Goal: Task Accomplishment & Management: Manage account settings

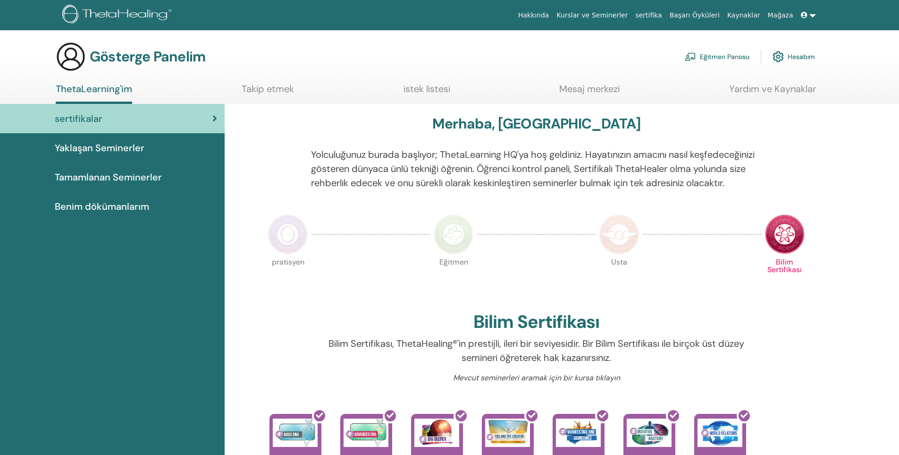
click at [736, 60] on font "Eğitmen Panosu" at bounding box center [725, 57] width 50 height 8
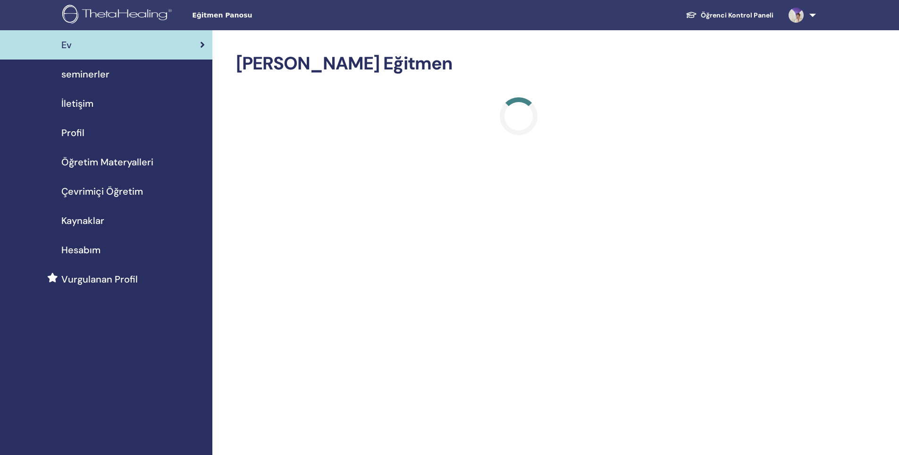
click at [102, 252] on div "Hesabım" at bounding box center [106, 250] width 197 height 14
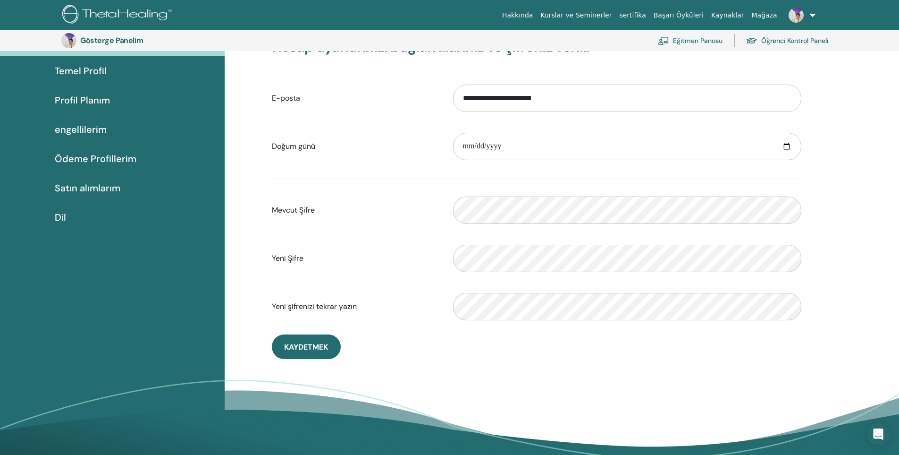
scroll to position [68, 0]
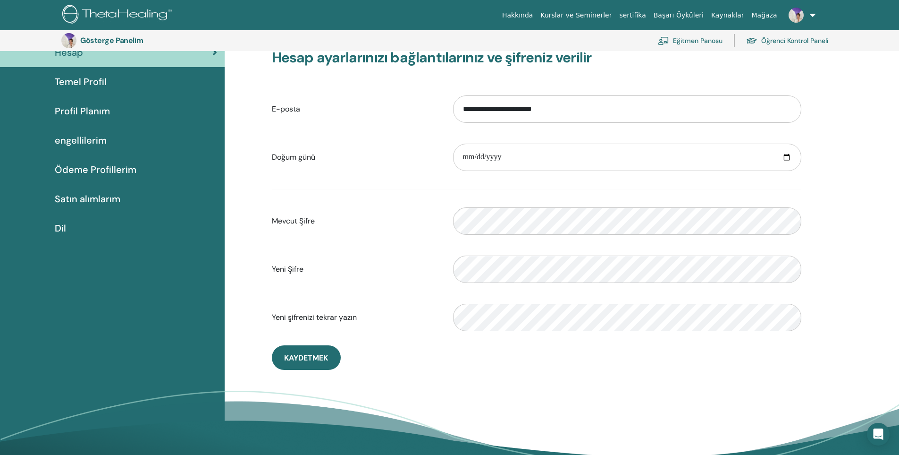
click at [111, 112] on div "Profil Planım" at bounding box center [113, 111] width 210 height 14
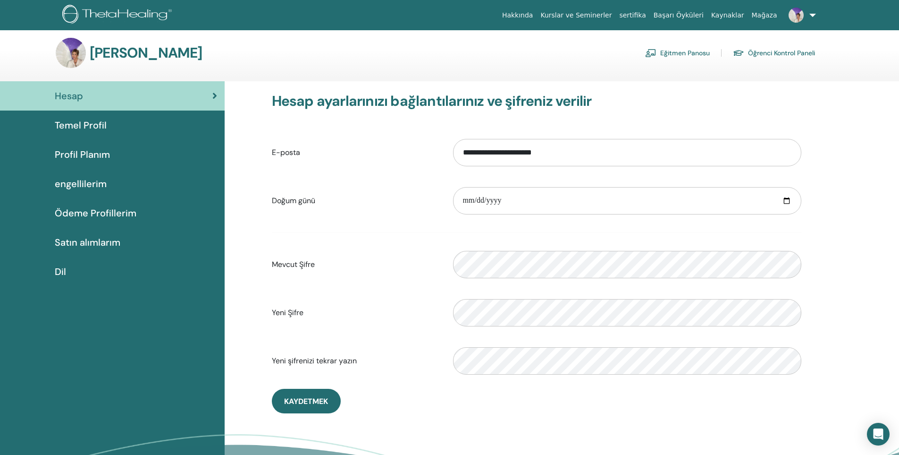
scroll to position [0, 0]
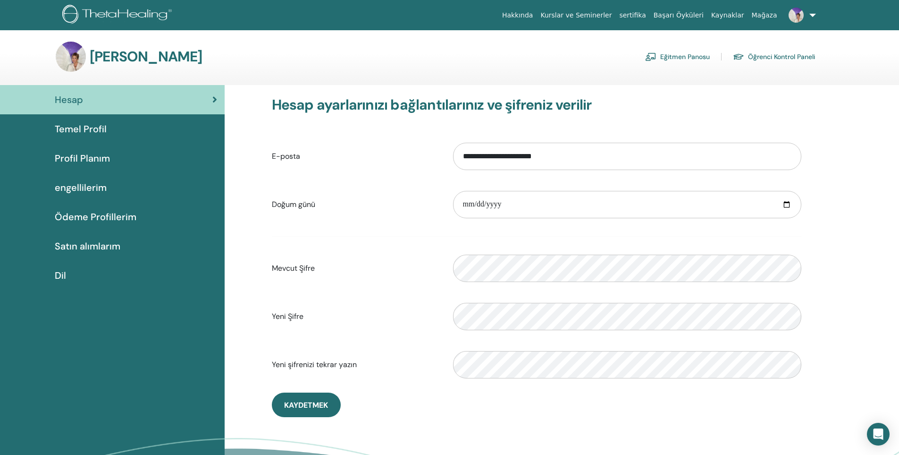
click at [85, 129] on font "Temel Profil" at bounding box center [81, 129] width 52 height 12
click at [59, 278] on font "Dil" at bounding box center [60, 275] width 11 height 12
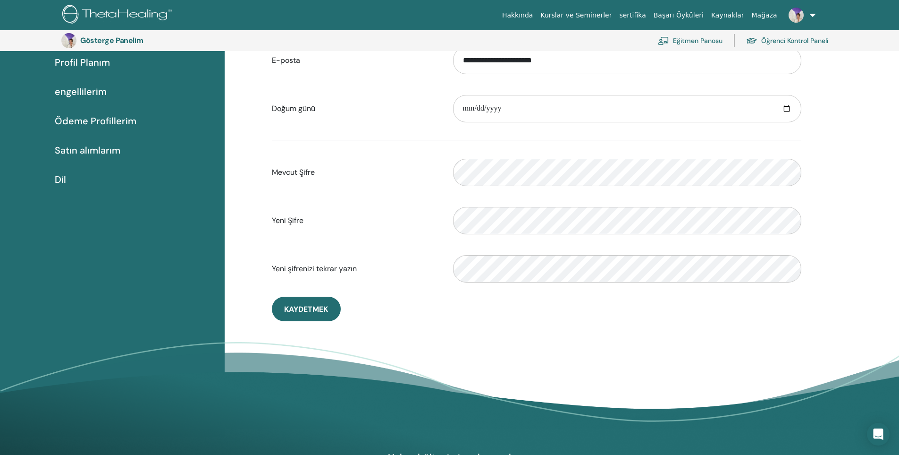
scroll to position [115, 0]
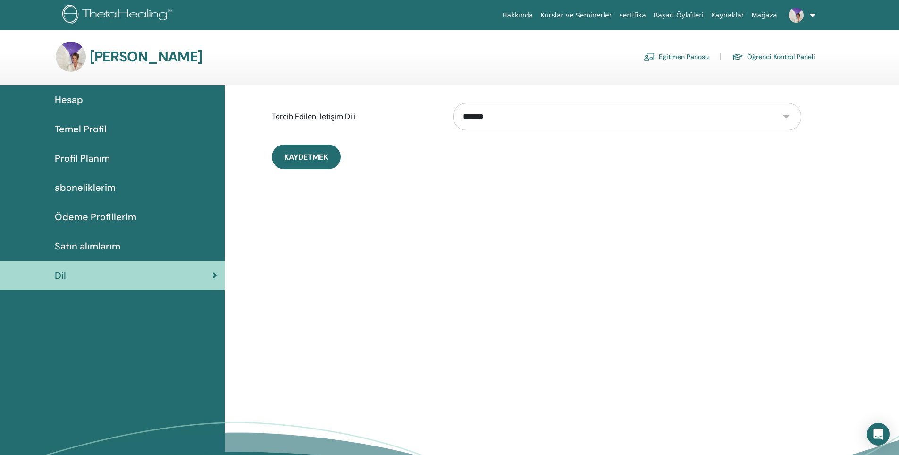
click at [547, 119] on select "**********" at bounding box center [627, 116] width 348 height 27
click at [346, 233] on div "**********" at bounding box center [562, 300] width 675 height 431
click at [681, 58] on link "Eğitmen Panosu" at bounding box center [676, 56] width 65 height 15
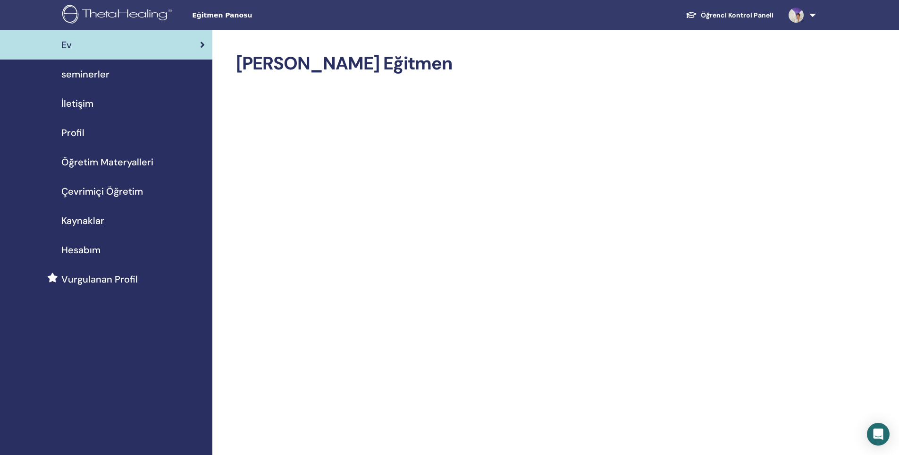
click at [87, 252] on span "Hesabım" at bounding box center [80, 250] width 39 height 14
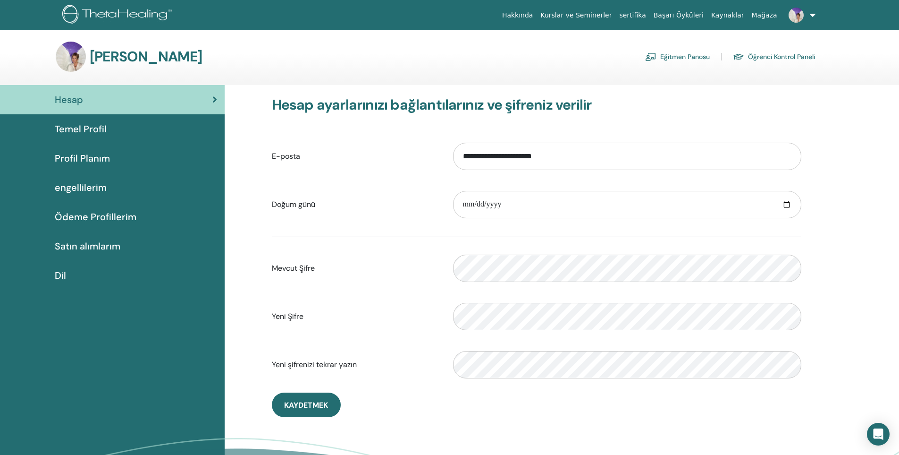
click at [90, 132] on font "Temel Profil" at bounding box center [81, 129] width 52 height 12
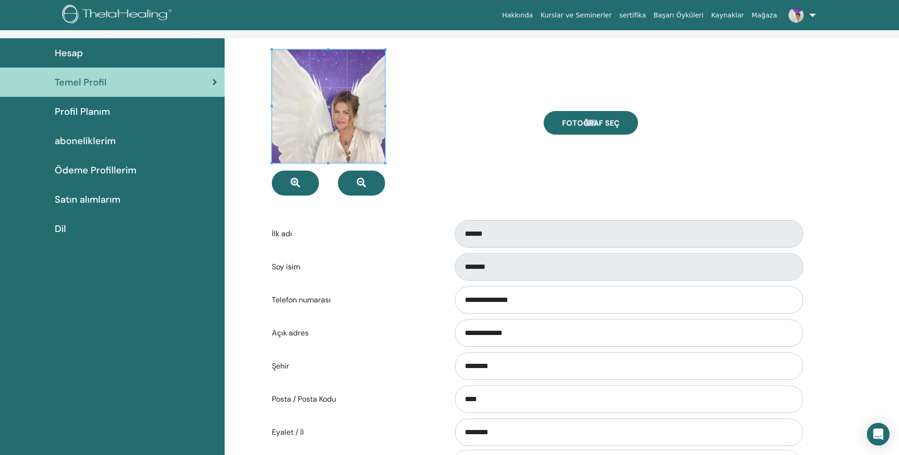
scroll to position [47, 0]
click at [82, 109] on span "Profil Planım" at bounding box center [82, 111] width 55 height 14
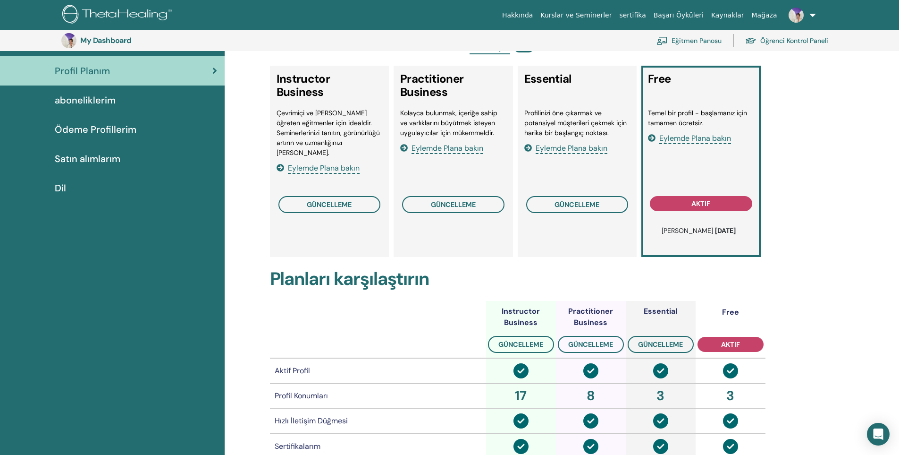
scroll to position [92, 0]
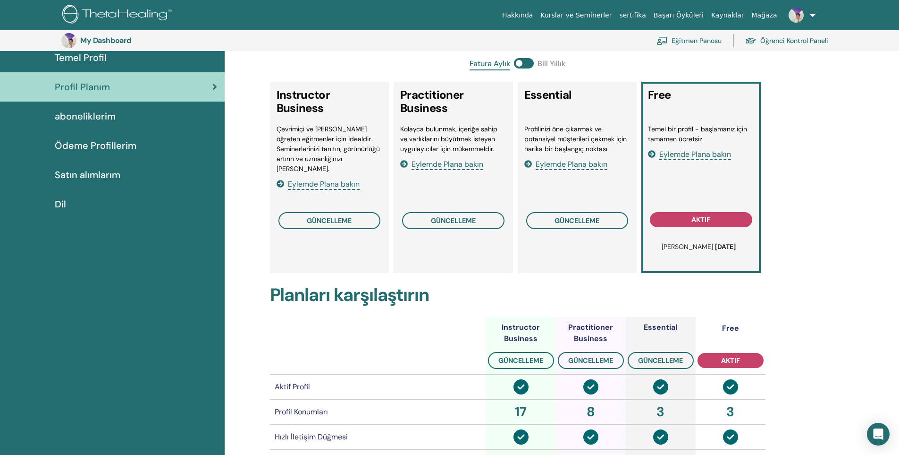
click at [86, 119] on span "aboneliklerim" at bounding box center [85, 116] width 61 height 14
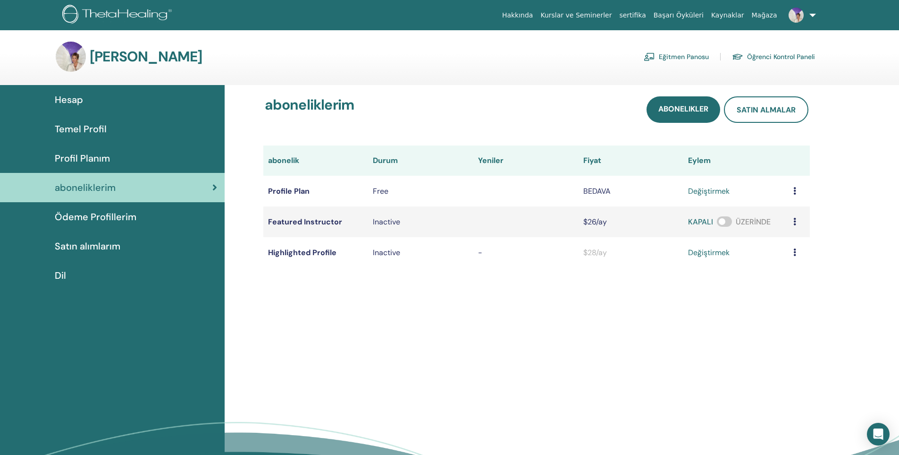
click at [95, 223] on span "Ödeme Profillerim" at bounding box center [96, 217] width 82 height 14
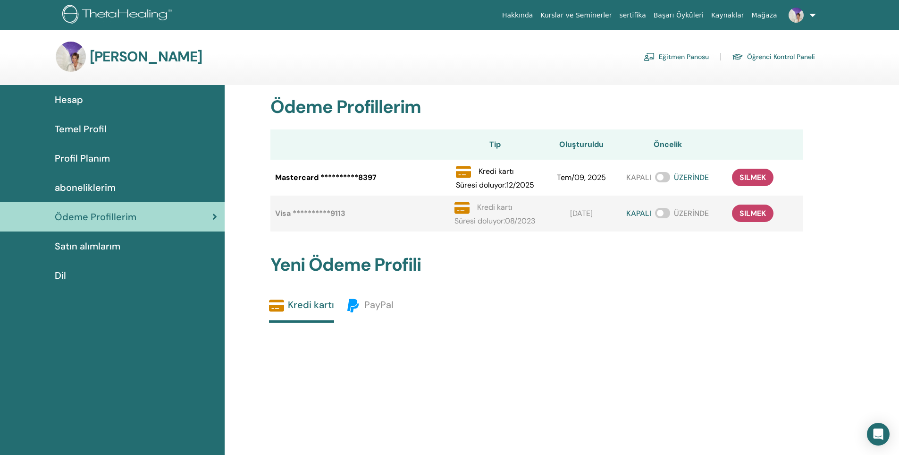
click at [89, 249] on span "Satın alımlarım" at bounding box center [88, 246] width 66 height 14
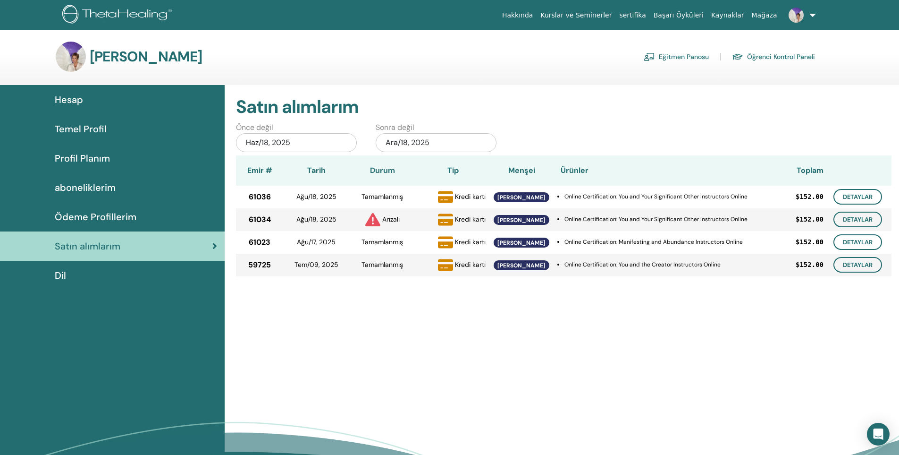
click at [85, 94] on div "Hesap" at bounding box center [113, 100] width 210 height 14
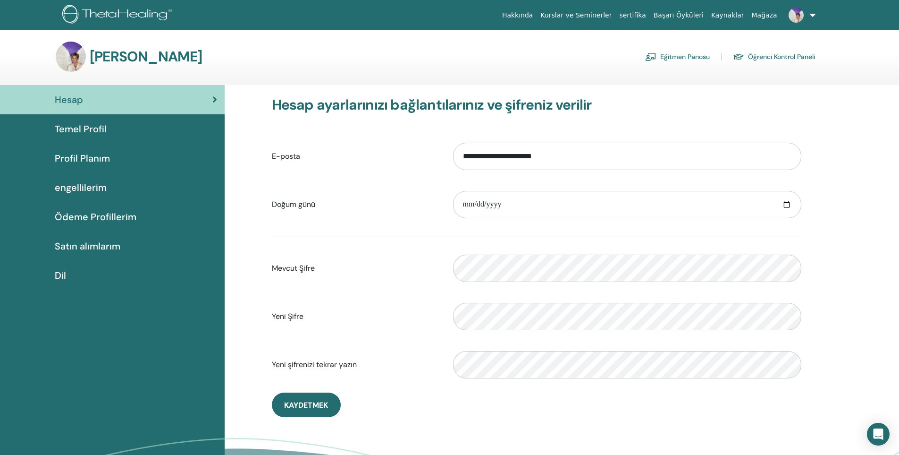
click at [649, 60] on img at bounding box center [650, 56] width 11 height 8
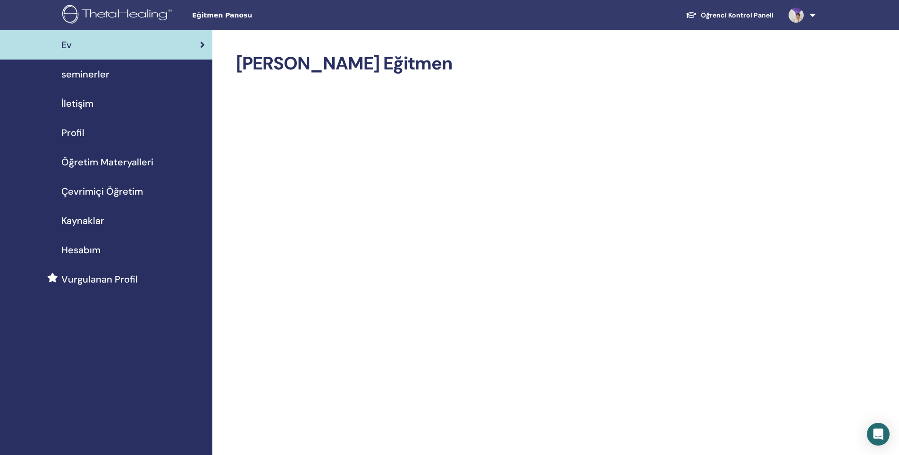
click at [85, 128] on div "Profil" at bounding box center [106, 133] width 197 height 14
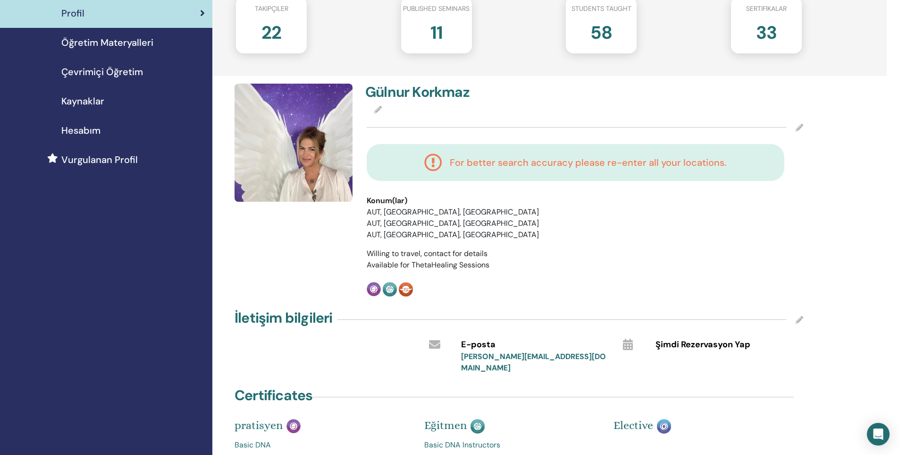
scroll to position [142, 0]
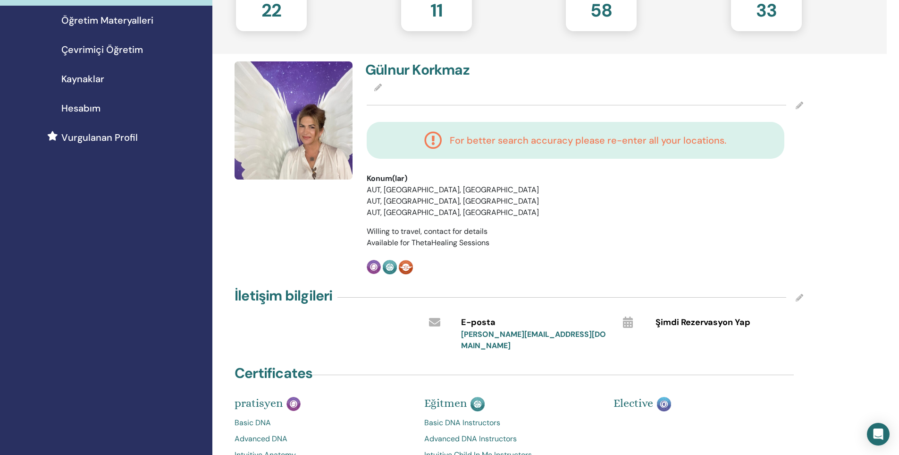
click at [806, 105] on div "Gülnur Korkmaz For better search accuracy please re-enter all your locations. K…" at bounding box center [585, 167] width 448 height 213
click at [802, 103] on icon at bounding box center [800, 105] width 8 height 8
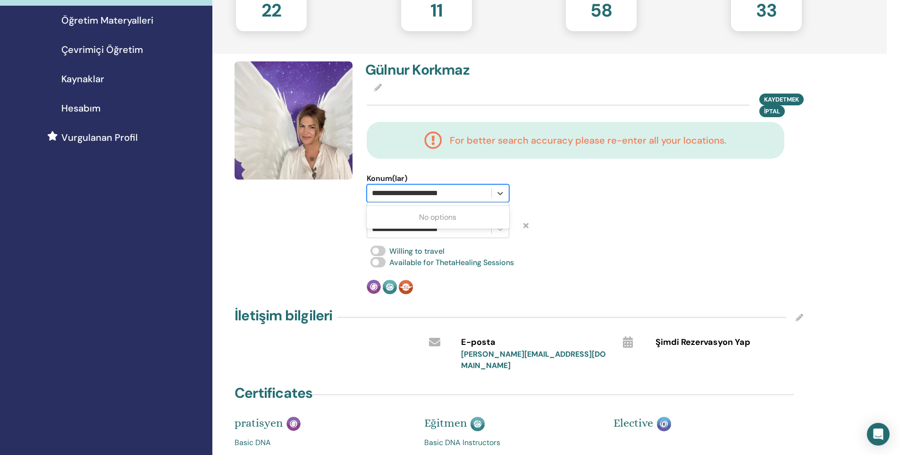
click at [401, 200] on div "**********" at bounding box center [429, 193] width 124 height 17
click at [640, 239] on div "**********" at bounding box center [585, 177] width 448 height 233
click at [385, 193] on div at bounding box center [429, 192] width 115 height 13
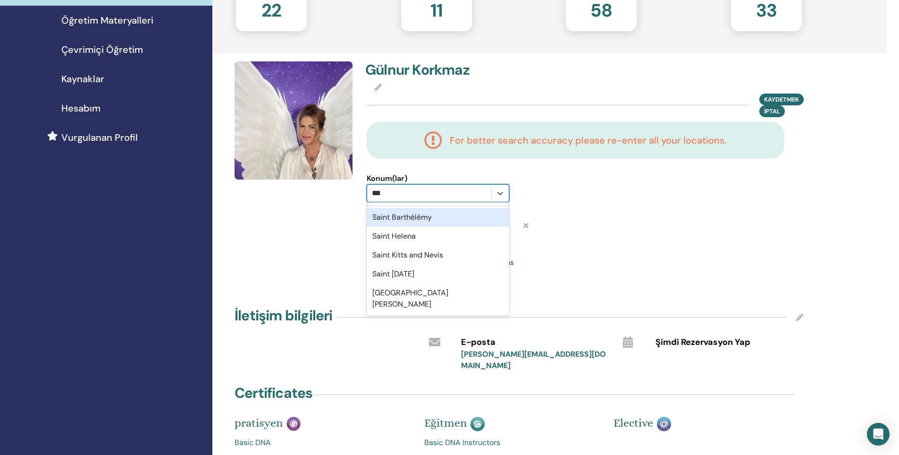
type input "****"
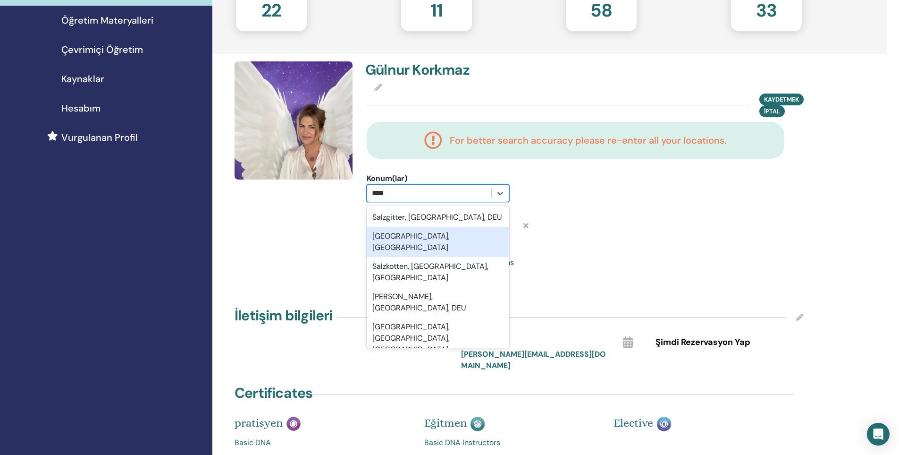
click at [401, 243] on div "Salzburg, AUT" at bounding box center [438, 242] width 143 height 30
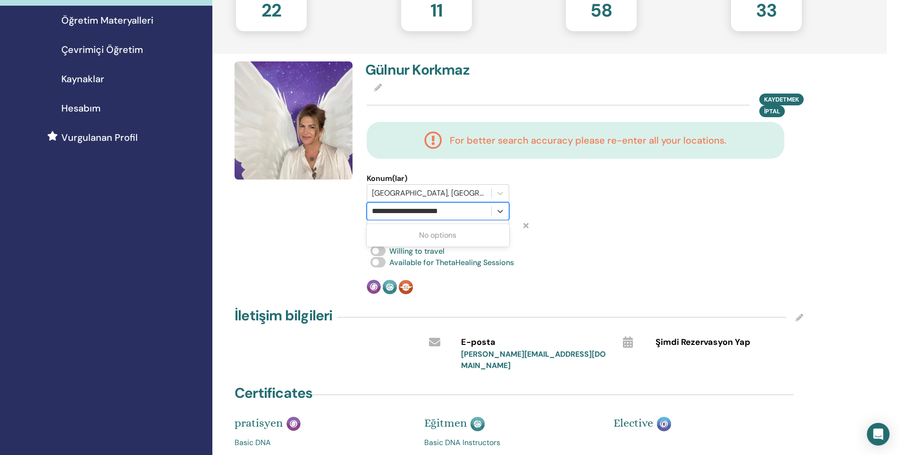
click at [399, 216] on input "**********" at bounding box center [413, 210] width 82 height 11
drag, startPoint x: 463, startPoint y: 209, endPoint x: 383, endPoint y: 211, distance: 79.4
click at [383, 211] on div at bounding box center [429, 210] width 115 height 13
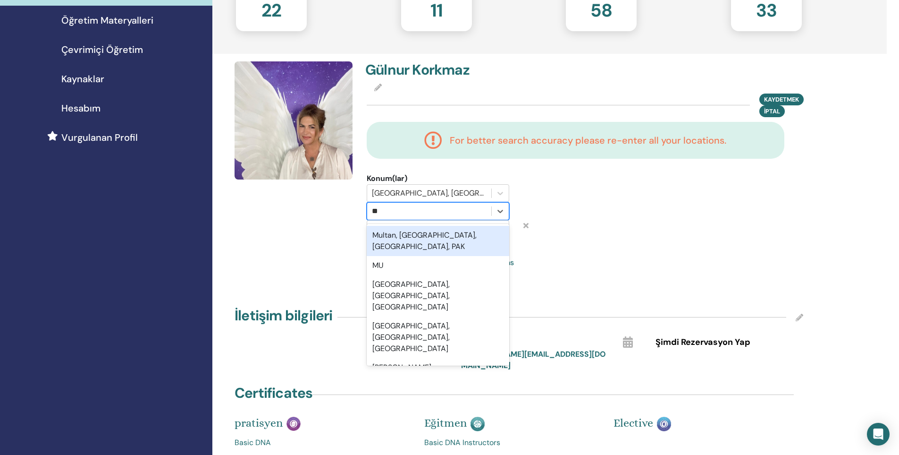
type input "***"
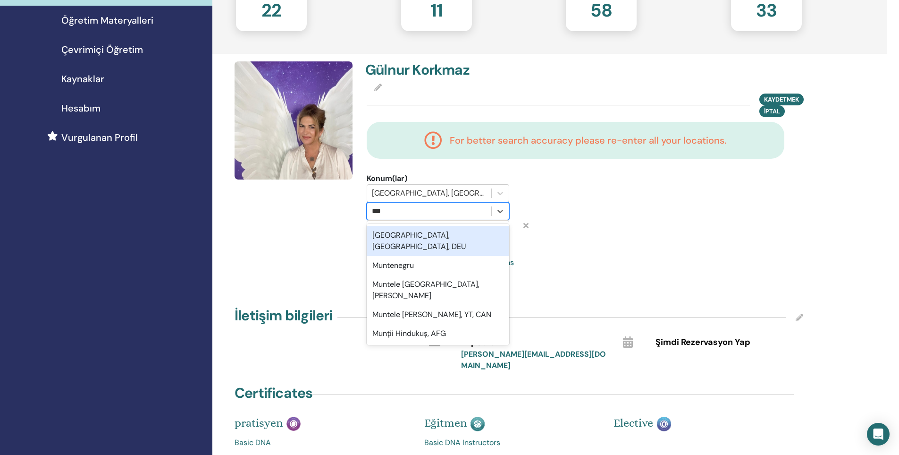
click at [407, 235] on div "Munich, Bayern, DEU" at bounding box center [438, 241] width 143 height 30
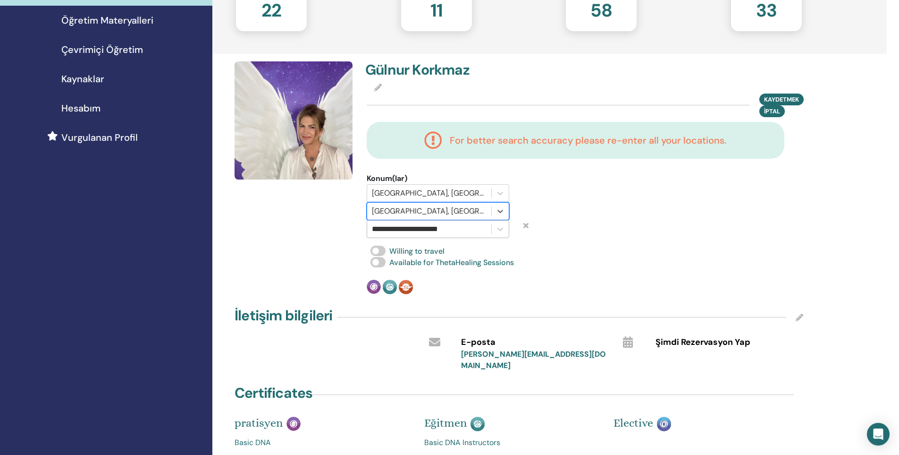
click at [389, 229] on input "**********" at bounding box center [413, 228] width 82 height 11
type input "**********"
drag, startPoint x: 451, startPoint y: 230, endPoint x: 375, endPoint y: 227, distance: 76.6
click at [375, 227] on div at bounding box center [429, 228] width 115 height 13
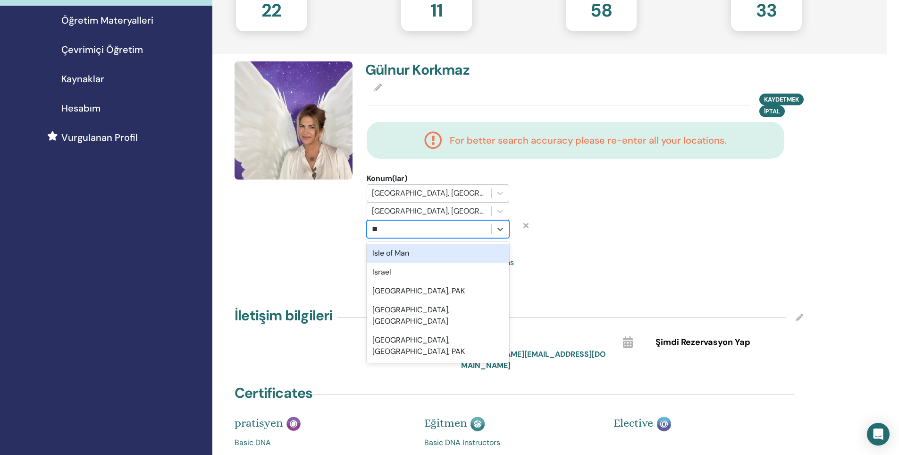
type input "***"
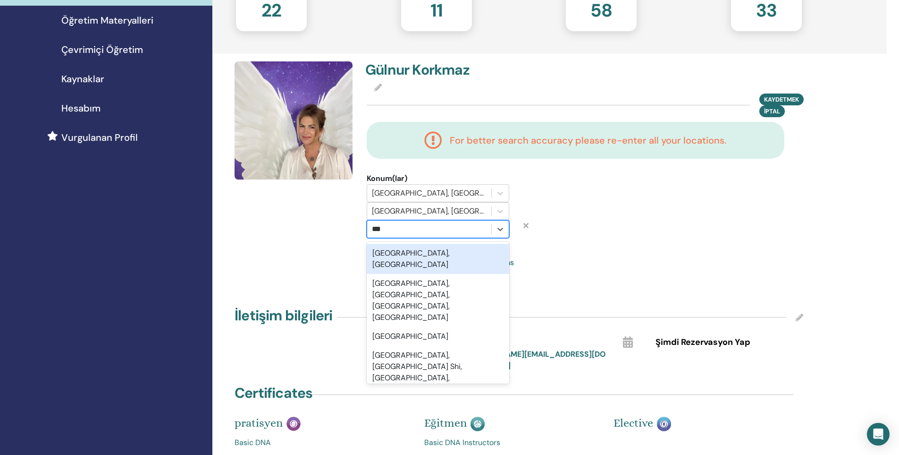
click at [424, 254] on div "Istanbul, TUR" at bounding box center [438, 259] width 143 height 30
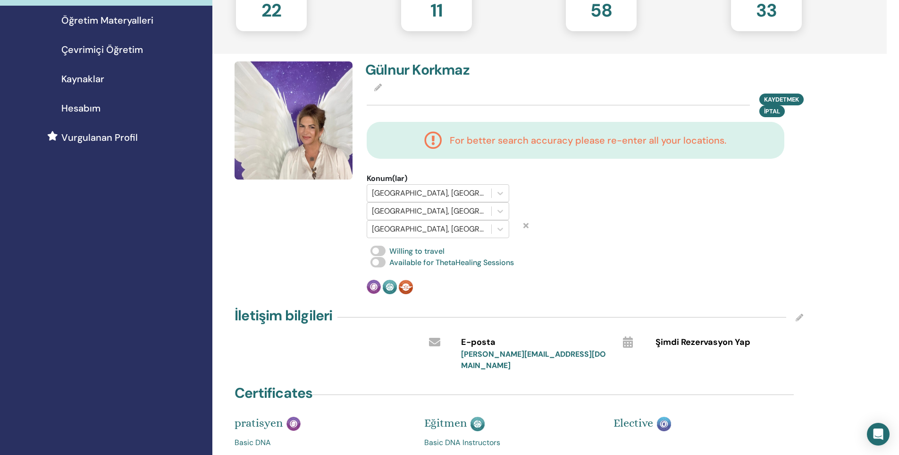
click at [605, 254] on div "Willing to travel" at bounding box center [585, 250] width 437 height 11
click at [405, 101] on div "Kaydetmek İptal" at bounding box center [585, 105] width 437 height 24
click at [770, 100] on span "Kaydetmek" at bounding box center [781, 99] width 35 height 10
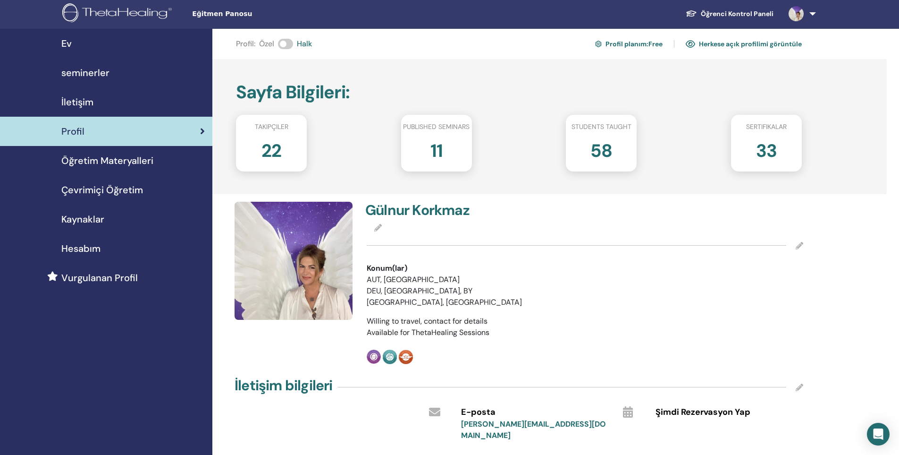
scroll to position [0, 0]
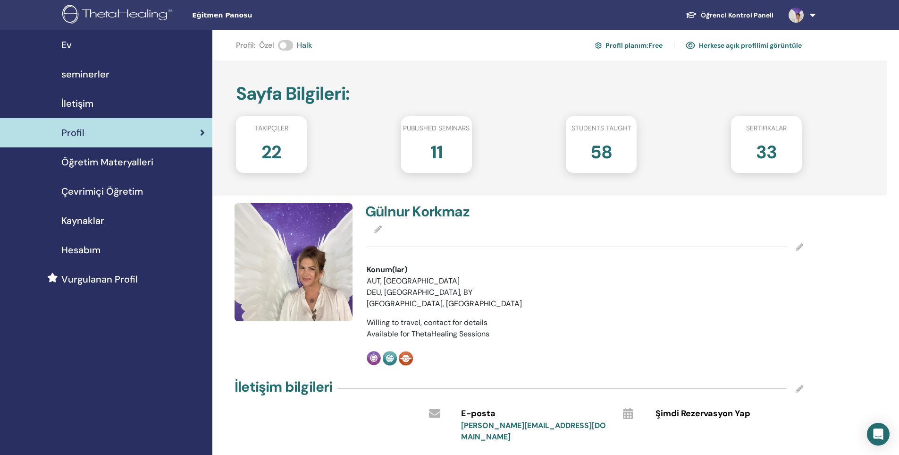
click at [745, 48] on link "Herkese açık profilimi görüntüle" at bounding box center [744, 45] width 116 height 15
click at [92, 253] on span "Hesabım" at bounding box center [80, 250] width 39 height 14
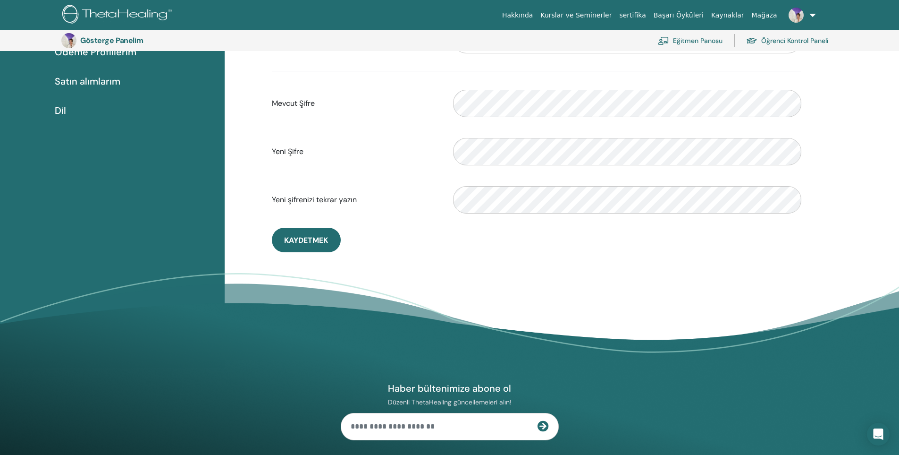
scroll to position [175, 0]
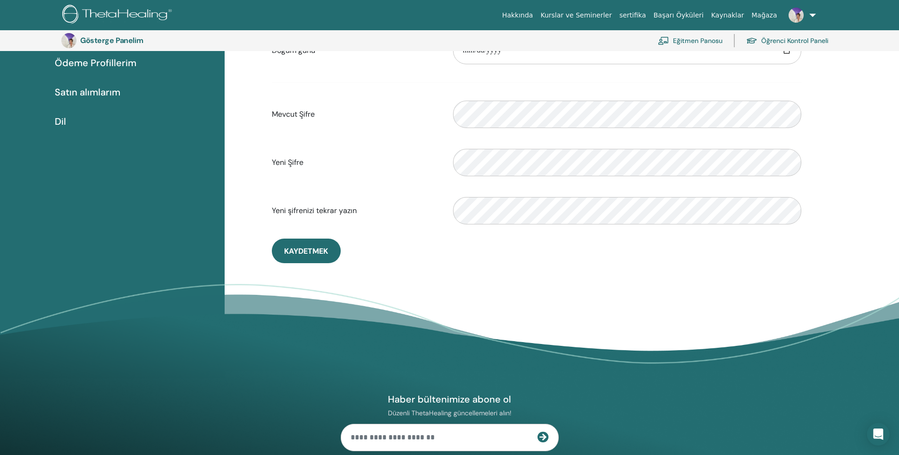
click at [76, 122] on div "Dil" at bounding box center [113, 121] width 210 height 14
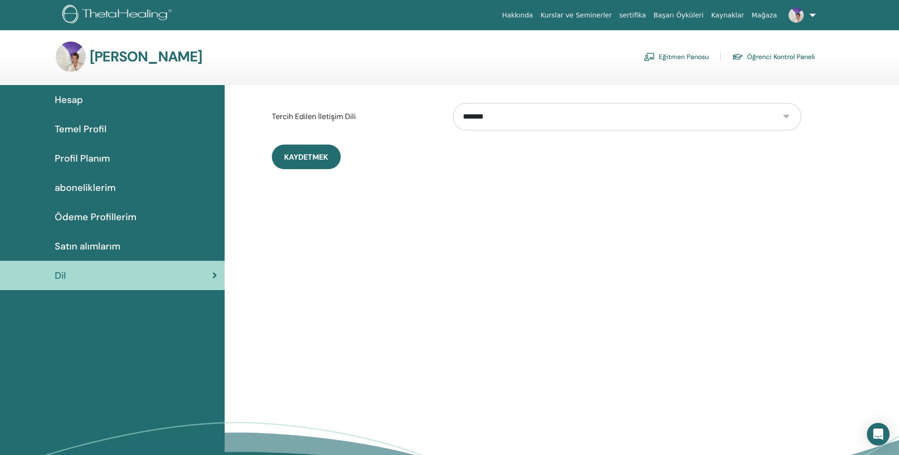
click at [665, 114] on select "**********" at bounding box center [627, 116] width 348 height 27
click at [874, 200] on div "**********" at bounding box center [562, 300] width 675 height 431
click at [85, 154] on span "Profil Planım" at bounding box center [82, 158] width 55 height 14
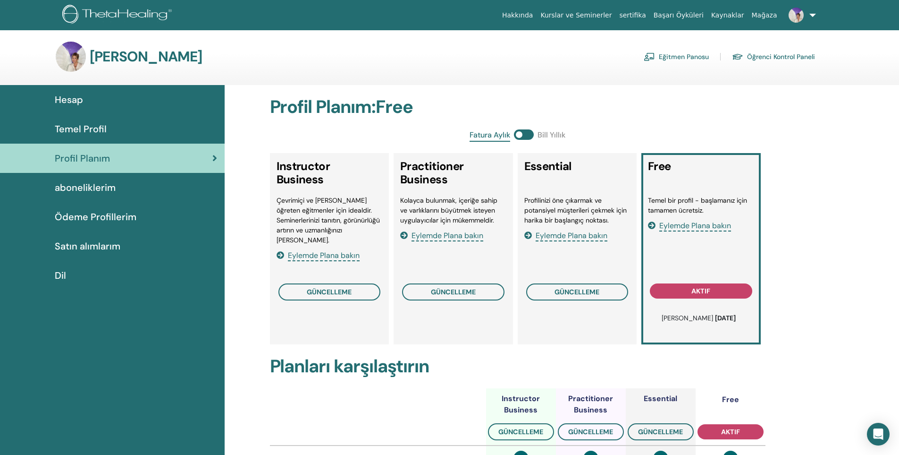
click at [79, 128] on span "Temel Profil" at bounding box center [81, 129] width 52 height 14
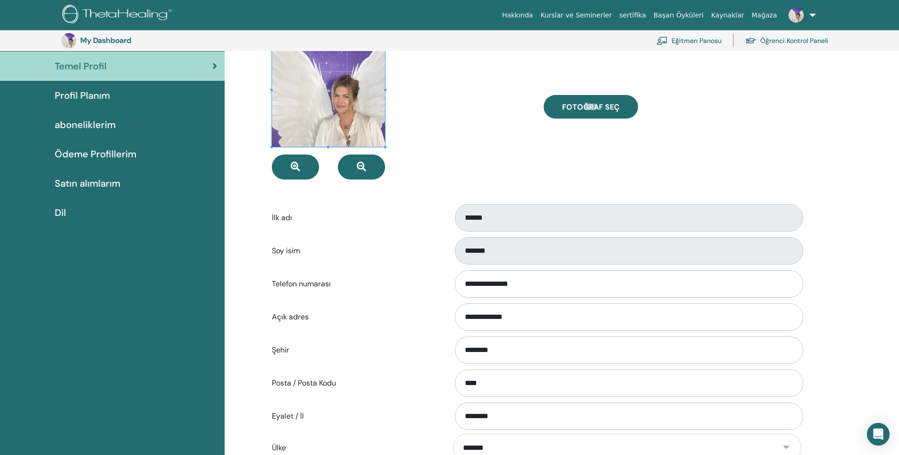
scroll to position [68, 0]
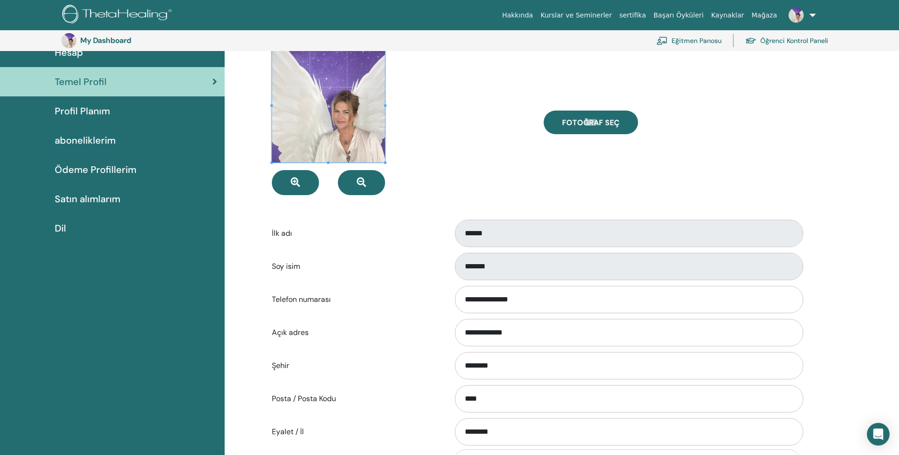
click at [102, 112] on span "Profil Planım" at bounding box center [82, 111] width 55 height 14
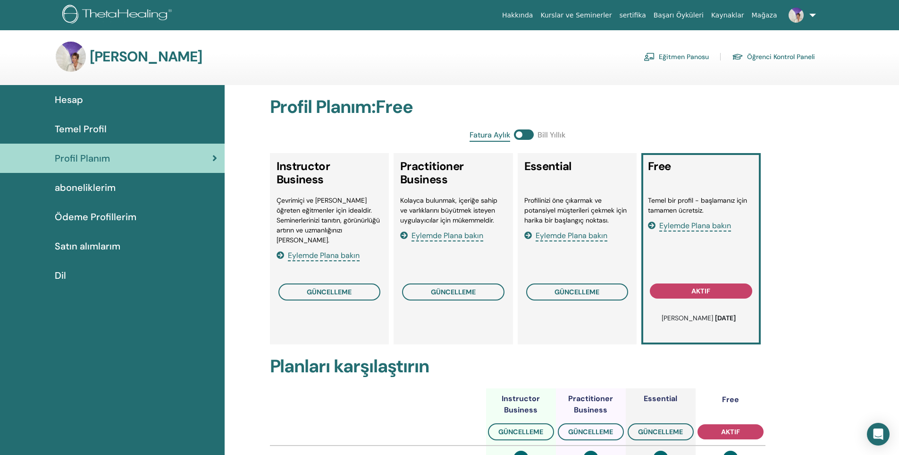
click at [110, 183] on span "aboneliklerim" at bounding box center [85, 187] width 61 height 14
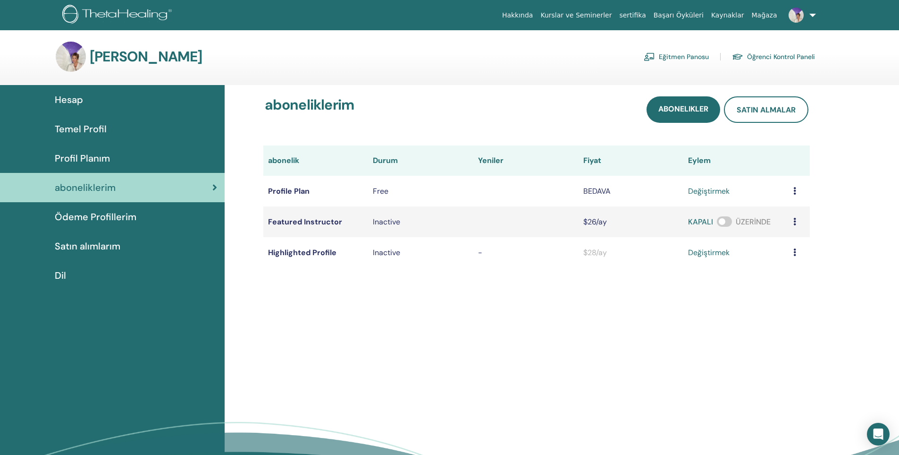
click at [102, 211] on span "Ödeme Profillerim" at bounding box center [96, 217] width 82 height 14
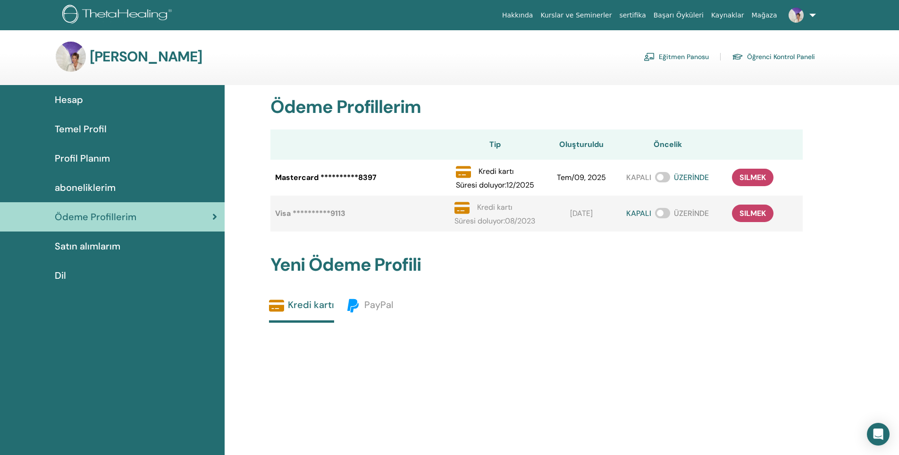
click at [86, 242] on span "Satın alımlarım" at bounding box center [88, 246] width 66 height 14
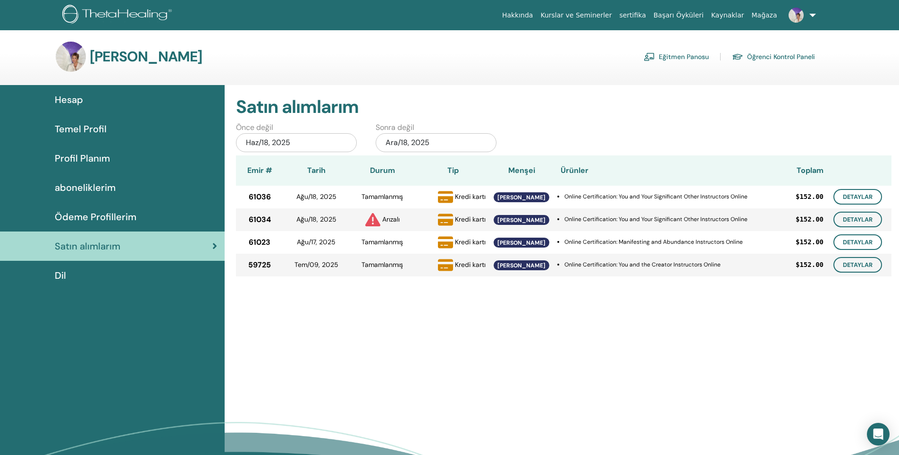
click at [93, 104] on div "Hesap" at bounding box center [113, 100] width 210 height 14
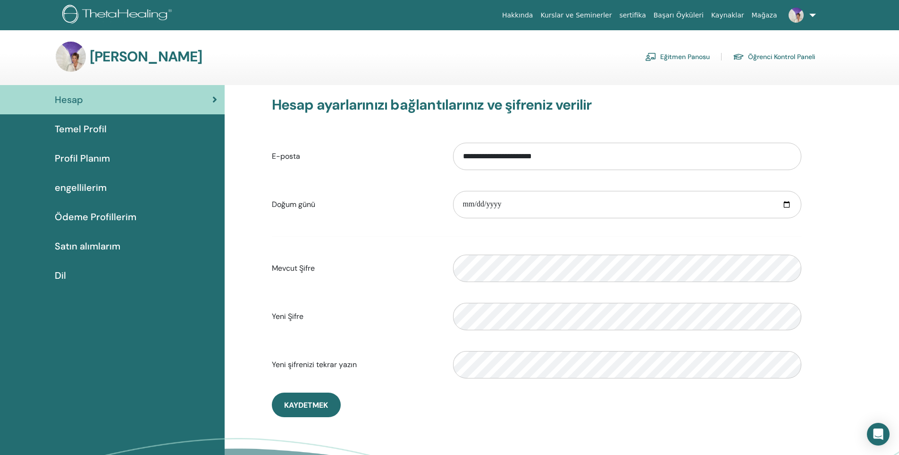
click at [606, 17] on font "Kurslar ve Seminerler" at bounding box center [576, 15] width 71 height 8
click at [97, 128] on font "Temel Profil" at bounding box center [81, 129] width 52 height 12
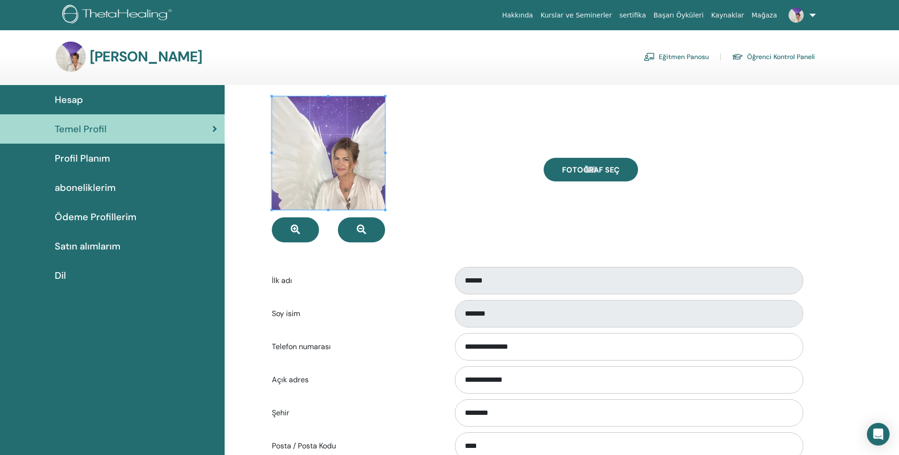
click at [76, 163] on span "Profil Planım" at bounding box center [82, 158] width 55 height 14
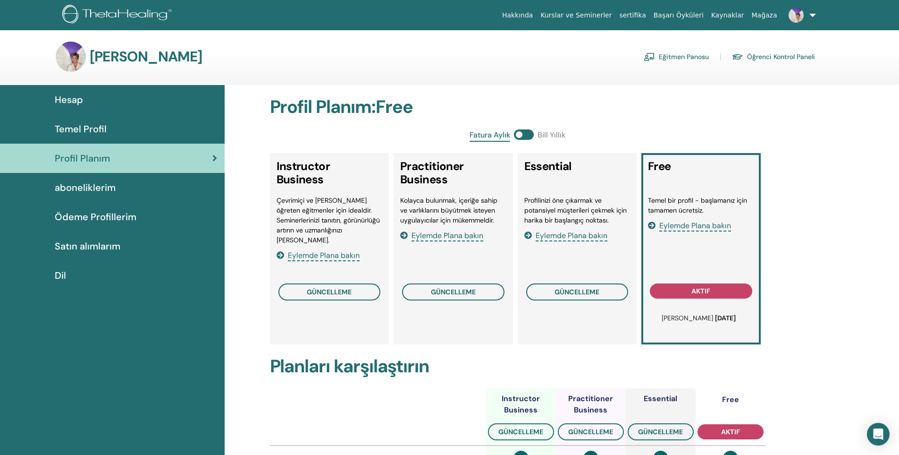
click at [84, 183] on span "aboneliklerim" at bounding box center [85, 187] width 61 height 14
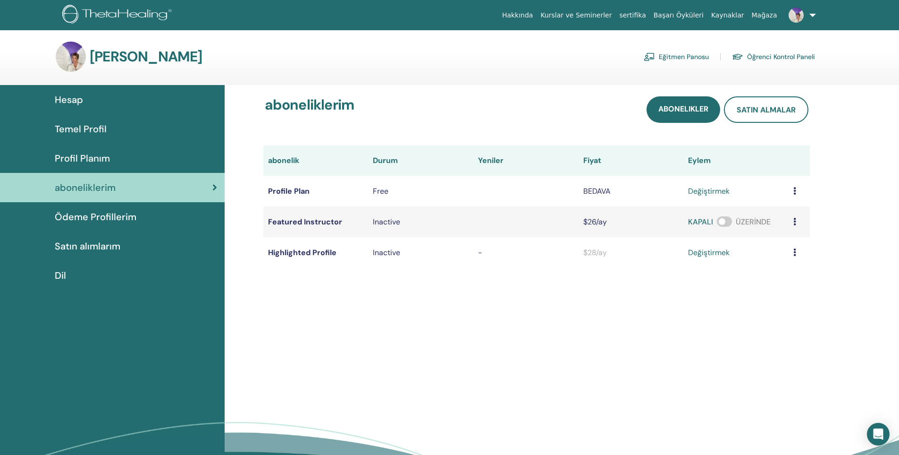
click at [89, 209] on link "Ödeme Profillerim" at bounding box center [112, 216] width 225 height 29
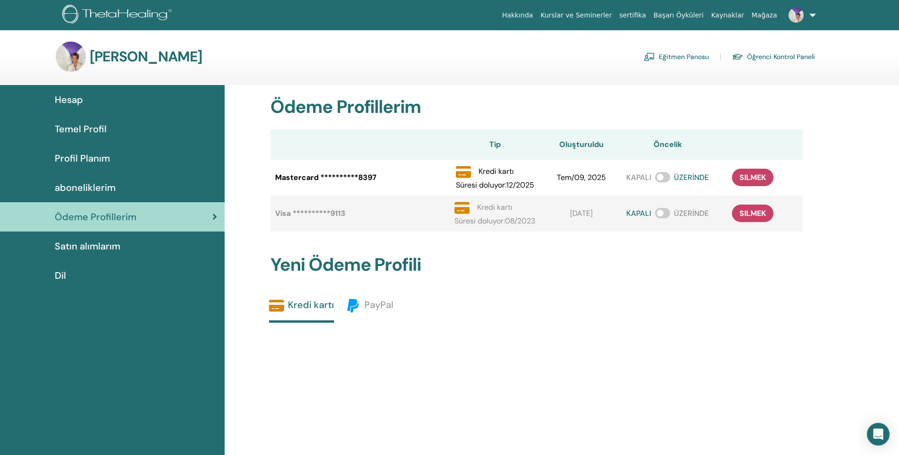
click at [94, 249] on span "Satın alımlarım" at bounding box center [88, 246] width 66 height 14
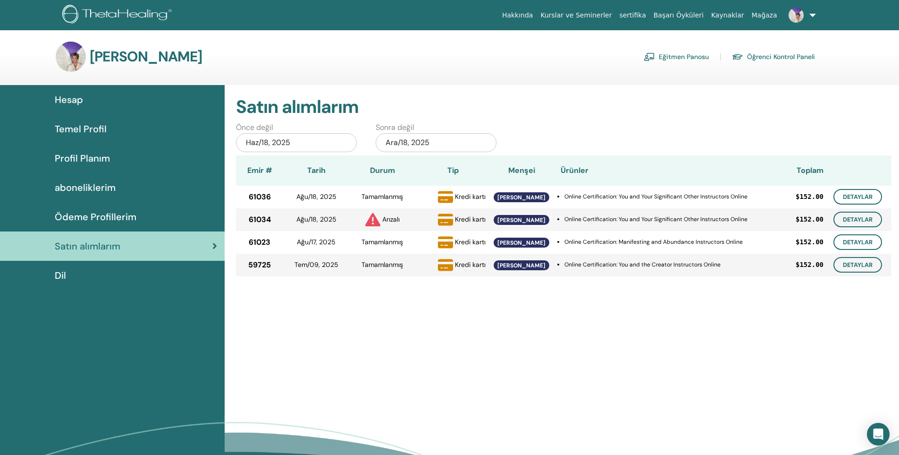
click at [84, 276] on div "Dil" at bounding box center [113, 275] width 210 height 14
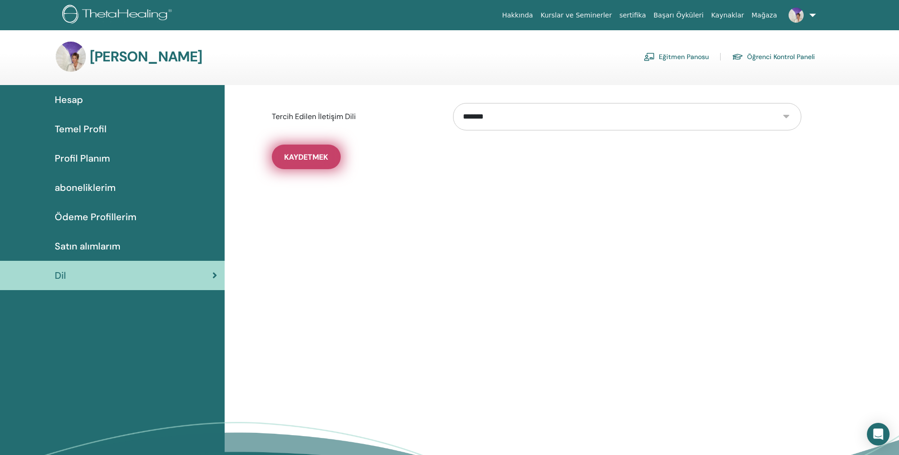
click at [292, 168] on button "Kaydetmek" at bounding box center [306, 156] width 69 height 25
click at [294, 157] on span "Kaydetmek" at bounding box center [306, 157] width 44 height 10
click at [524, 118] on select "**********" at bounding box center [627, 116] width 348 height 27
click at [321, 246] on div "**********" at bounding box center [562, 300] width 675 height 431
click at [75, 134] on span "Temel Profil" at bounding box center [81, 129] width 52 height 14
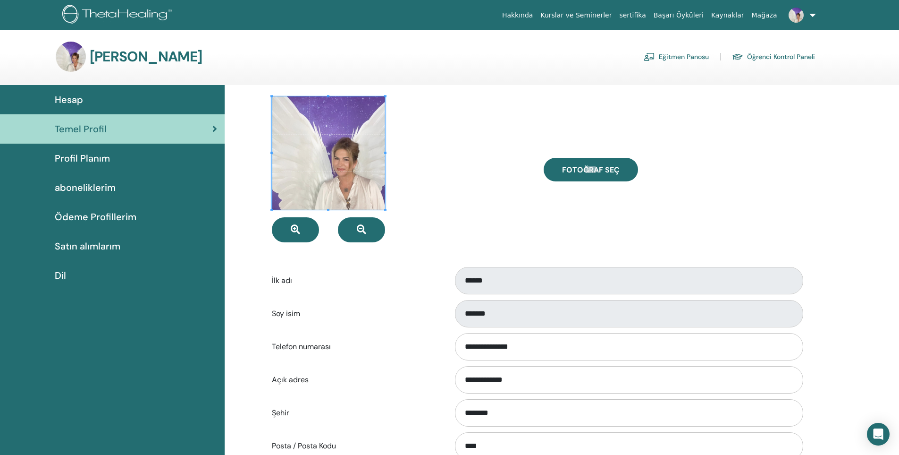
click at [100, 154] on span "Profil Planım" at bounding box center [82, 158] width 55 height 14
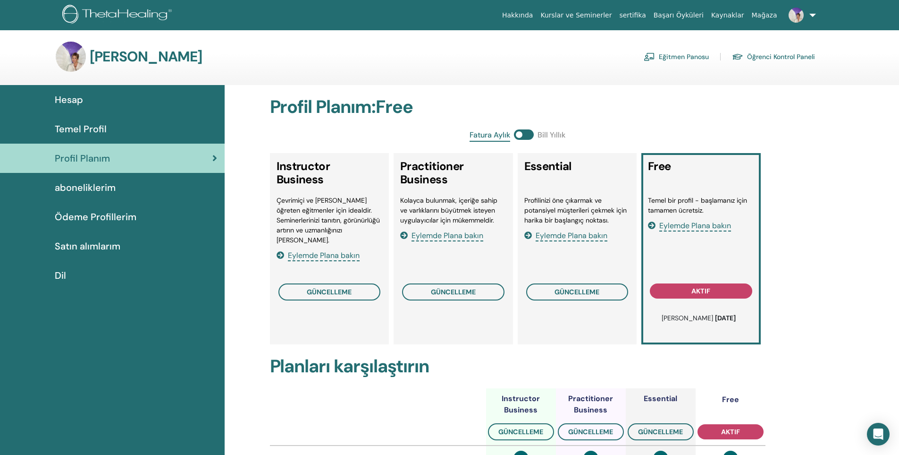
click at [152, 55] on h3 "[PERSON_NAME]" at bounding box center [146, 56] width 113 height 17
click at [155, 21] on img at bounding box center [118, 15] width 113 height 21
